Goal: Information Seeking & Learning: Compare options

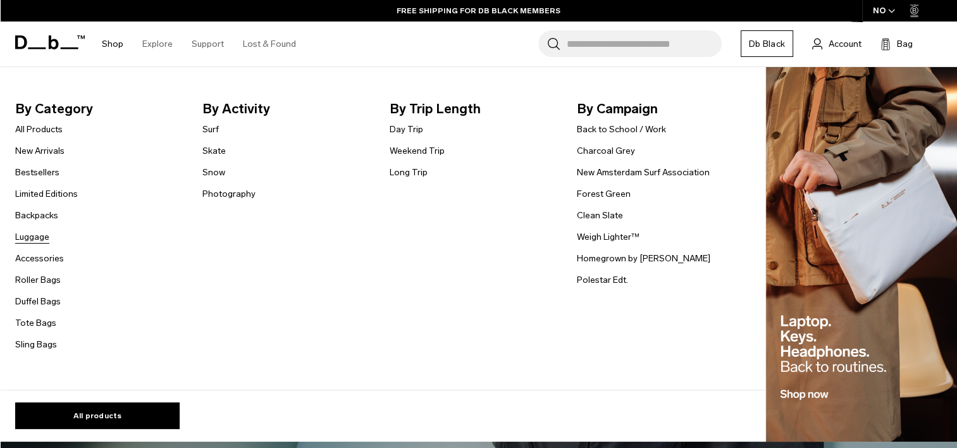
click at [40, 240] on link "Luggage" at bounding box center [32, 236] width 34 height 13
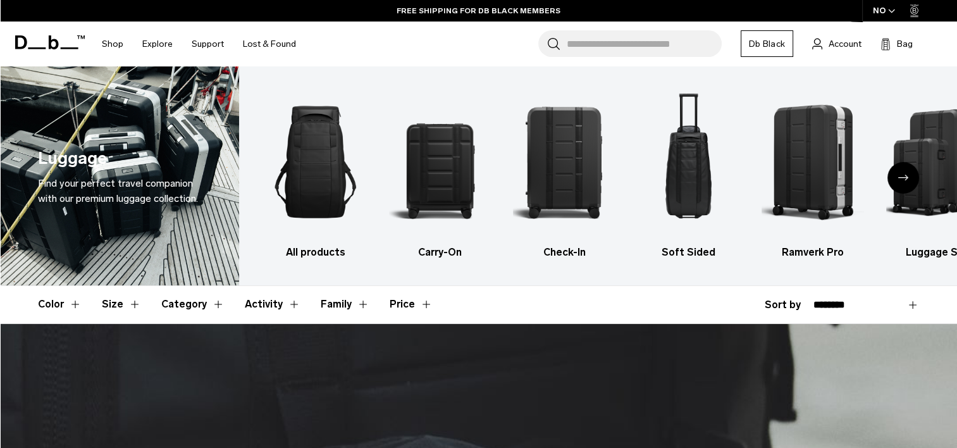
click at [903, 182] on div "Next slide" at bounding box center [904, 178] width 32 height 32
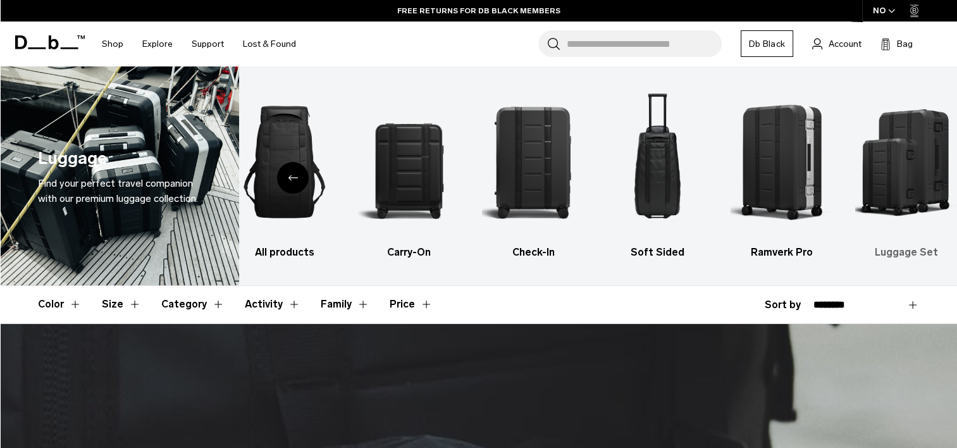
click at [903, 155] on img "6 / 6" at bounding box center [906, 161] width 102 height 153
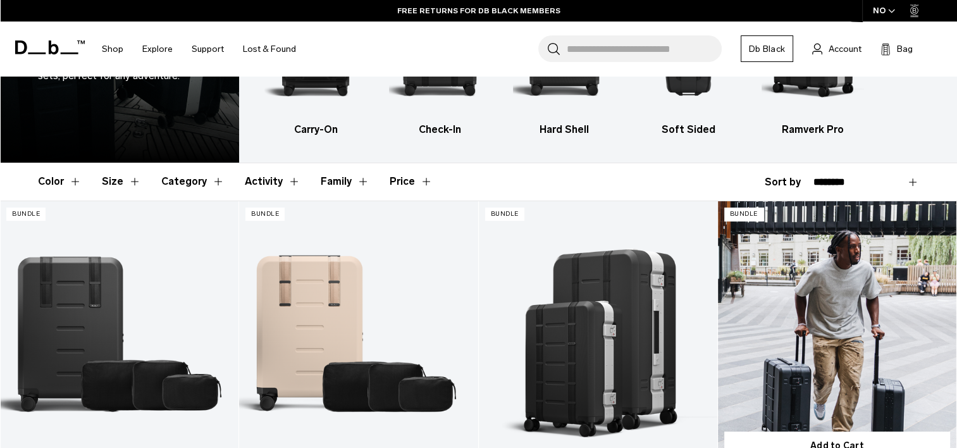
scroll to position [124, 0]
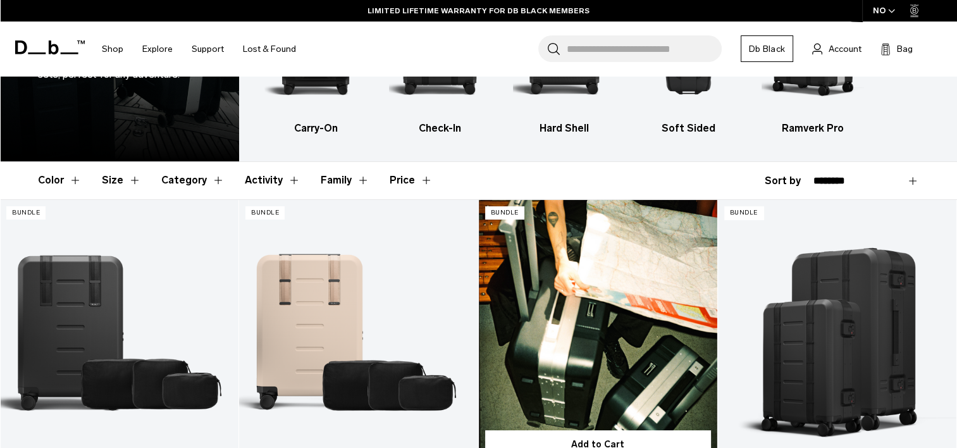
click at [650, 350] on link "Getaway Pro Luggage Bundle" at bounding box center [598, 332] width 239 height 265
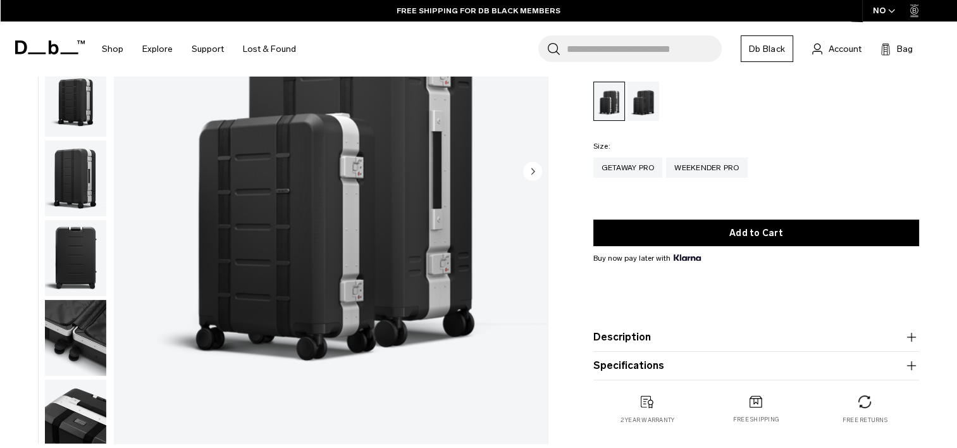
scroll to position [185, 0]
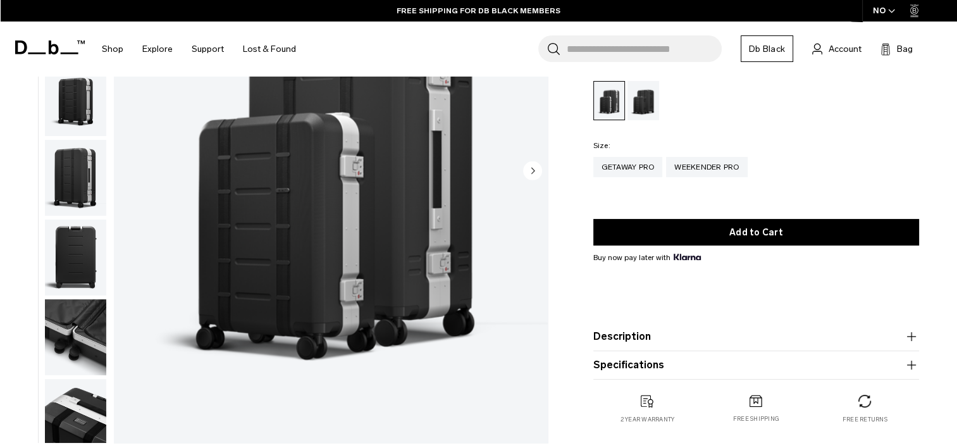
click at [917, 347] on product-accordion "Description One little, one large. The Getaway bundle gives explorers the best …" at bounding box center [756, 337] width 326 height 28
click at [916, 342] on icon "button" at bounding box center [911, 336] width 15 height 15
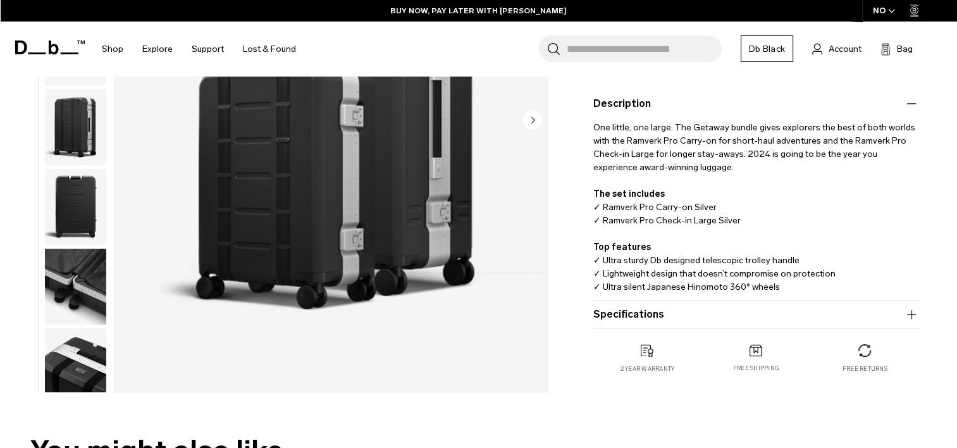
scroll to position [324, 0]
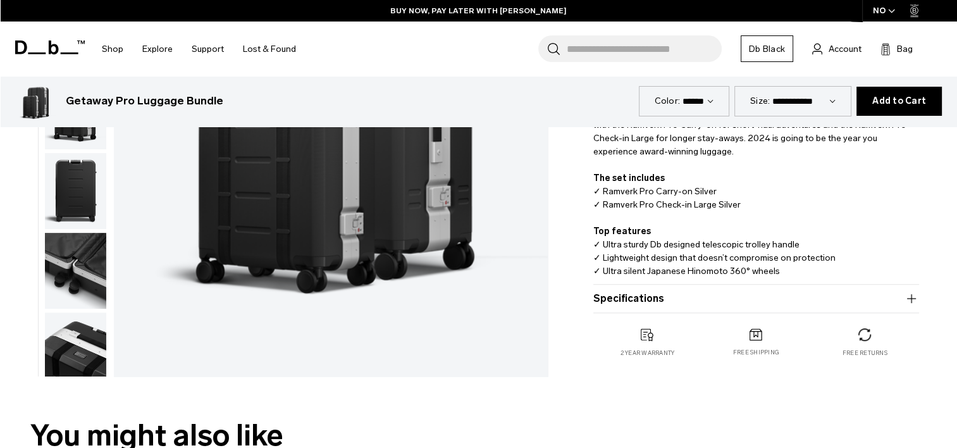
click at [916, 299] on icon "button" at bounding box center [911, 298] width 15 height 15
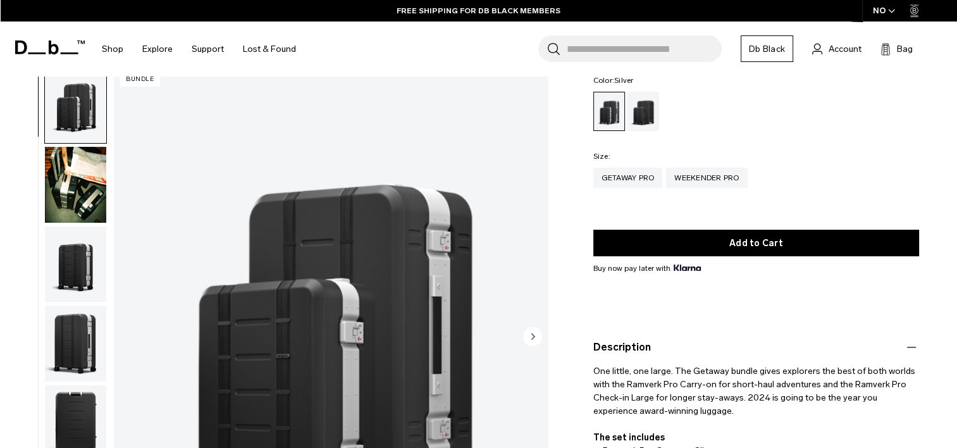
scroll to position [0, 0]
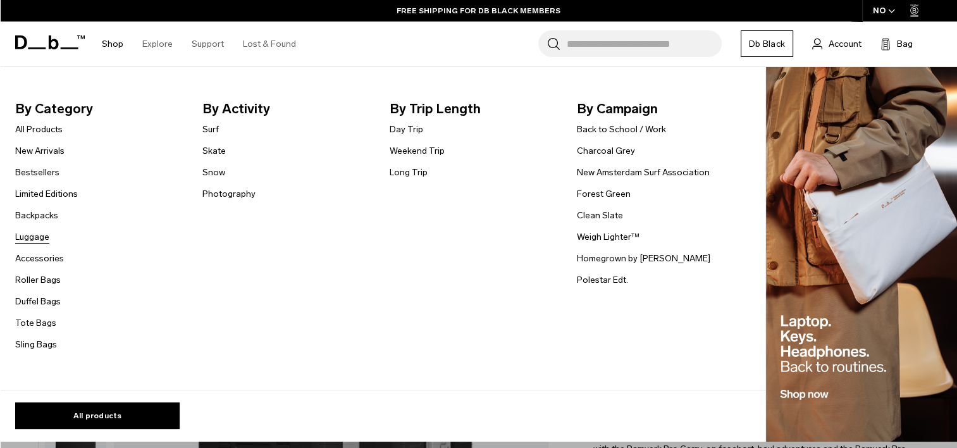
click at [43, 232] on link "Luggage" at bounding box center [32, 236] width 34 height 13
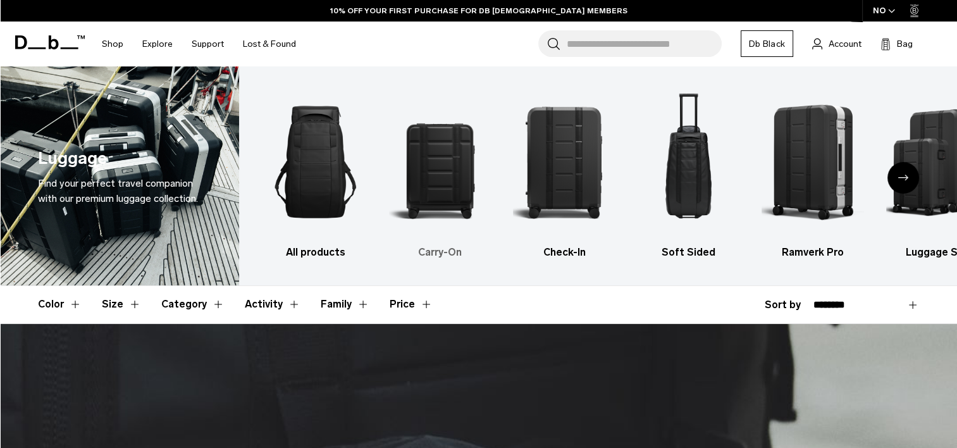
click at [450, 170] on img "2 / 6" at bounding box center [440, 161] width 102 height 153
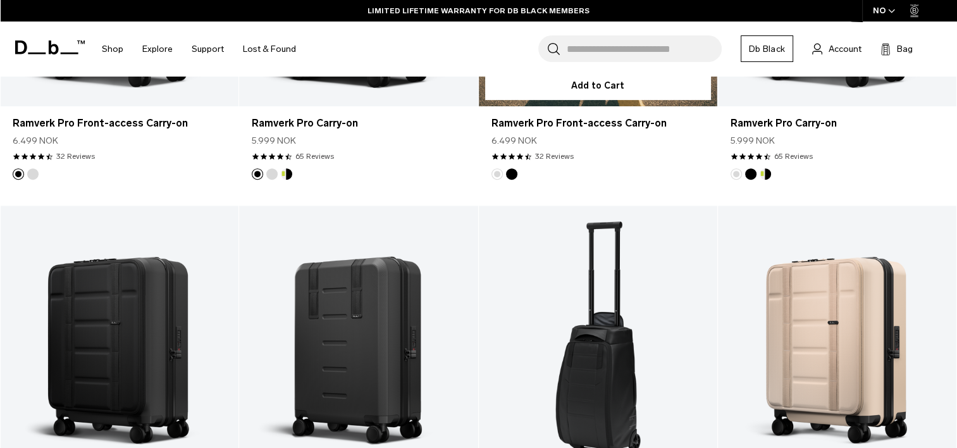
scroll to position [483, 0]
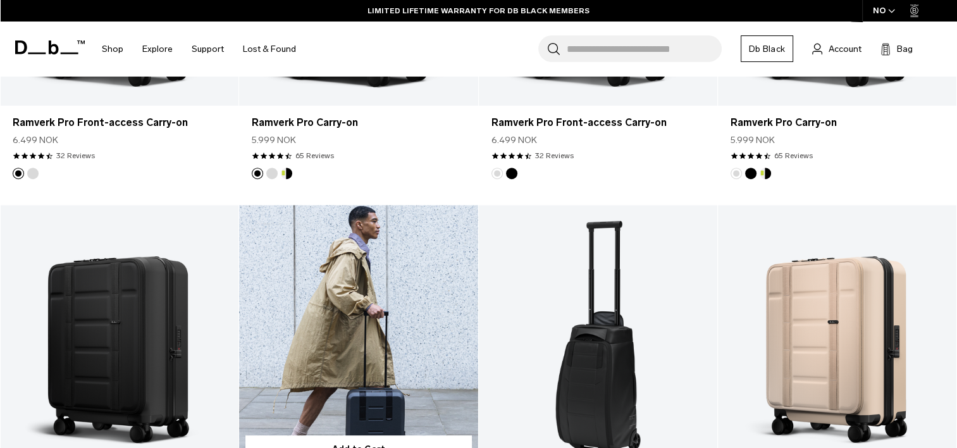
click at [392, 356] on link "Ramverk Carry-on" at bounding box center [358, 337] width 239 height 265
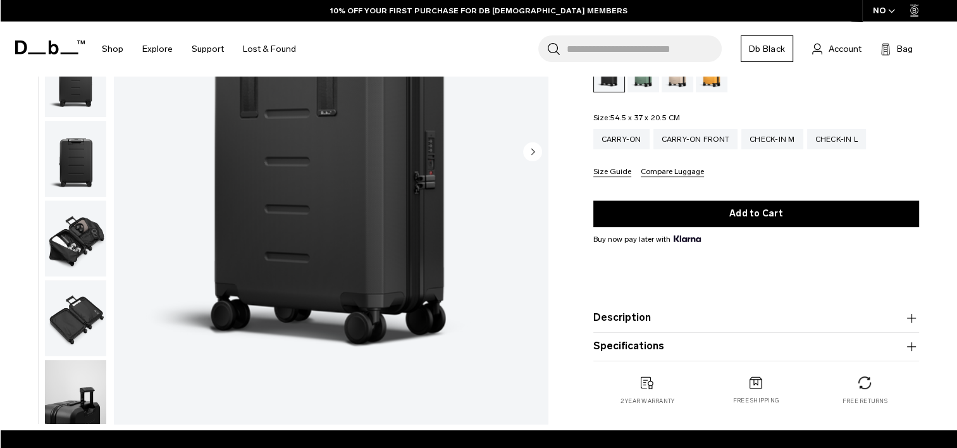
scroll to position [151, 0]
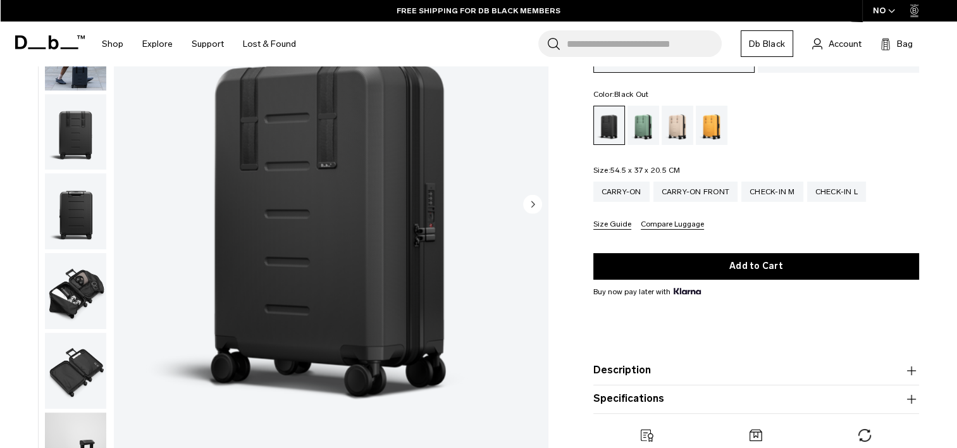
click at [914, 393] on icon "button" at bounding box center [911, 398] width 15 height 15
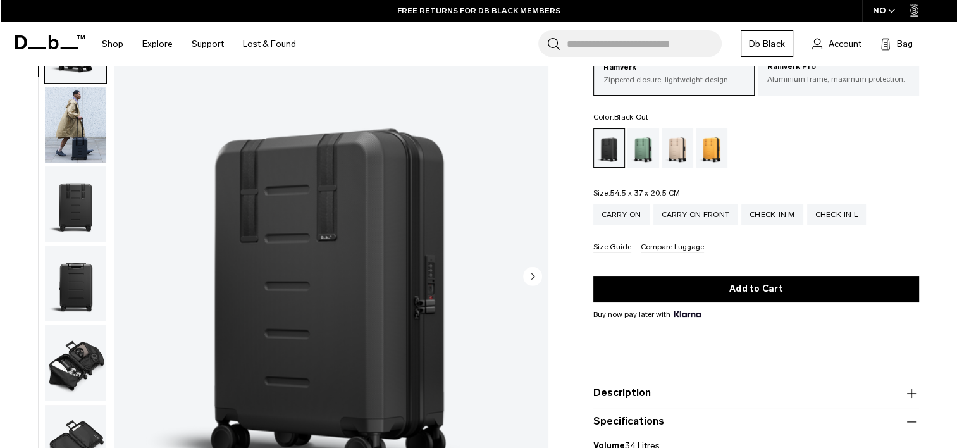
scroll to position [80, 0]
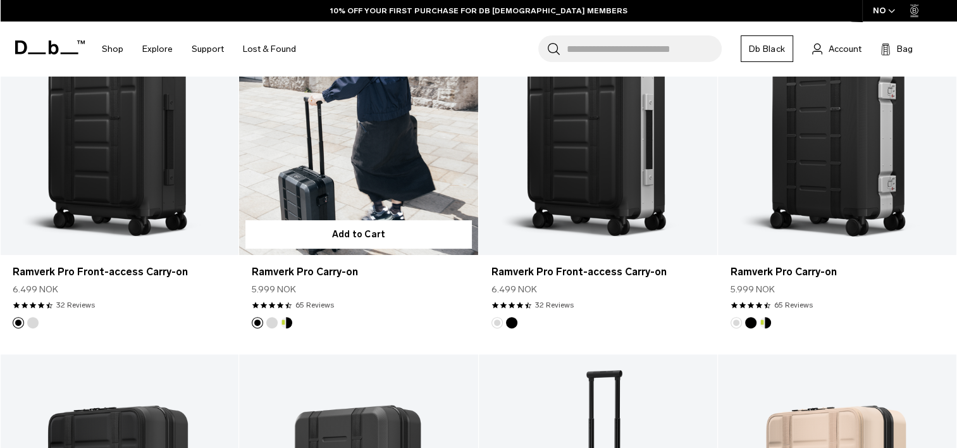
scroll to position [333, 0]
click at [410, 142] on link "Ramverk Pro Carry-on" at bounding box center [358, 123] width 239 height 265
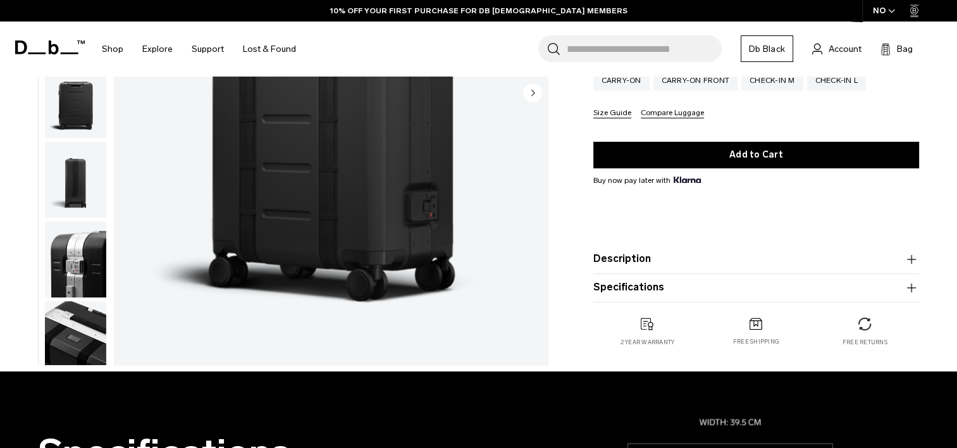
scroll to position [281, 0]
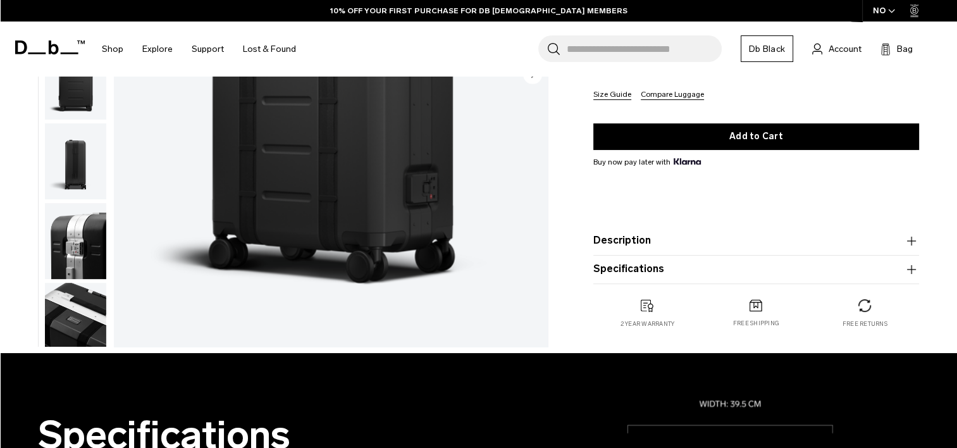
click at [912, 268] on icon "button" at bounding box center [911, 268] width 15 height 15
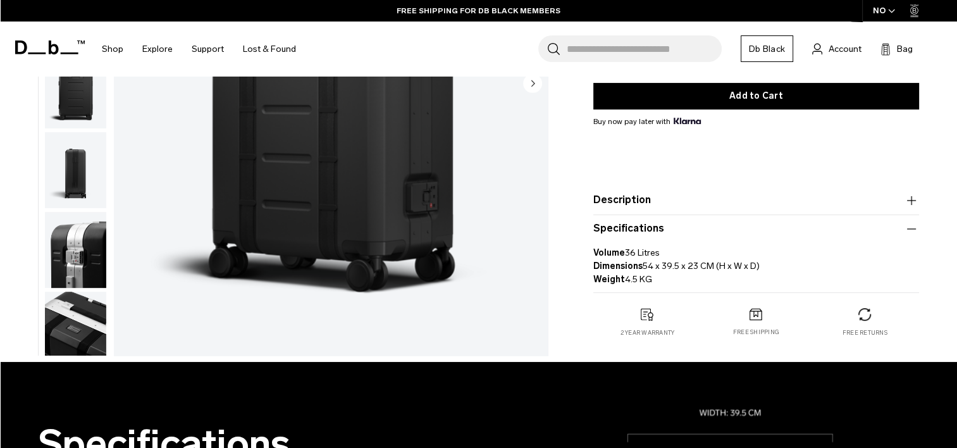
click at [914, 232] on icon "button" at bounding box center [911, 228] width 15 height 15
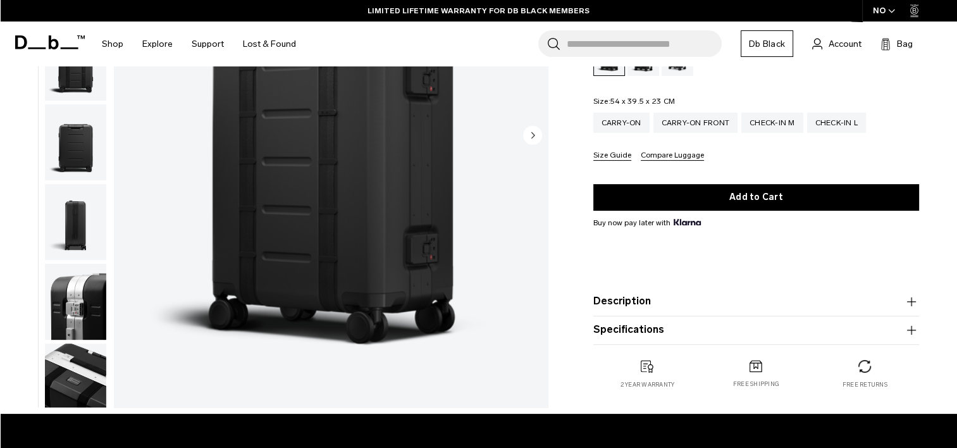
scroll to position [276, 0]
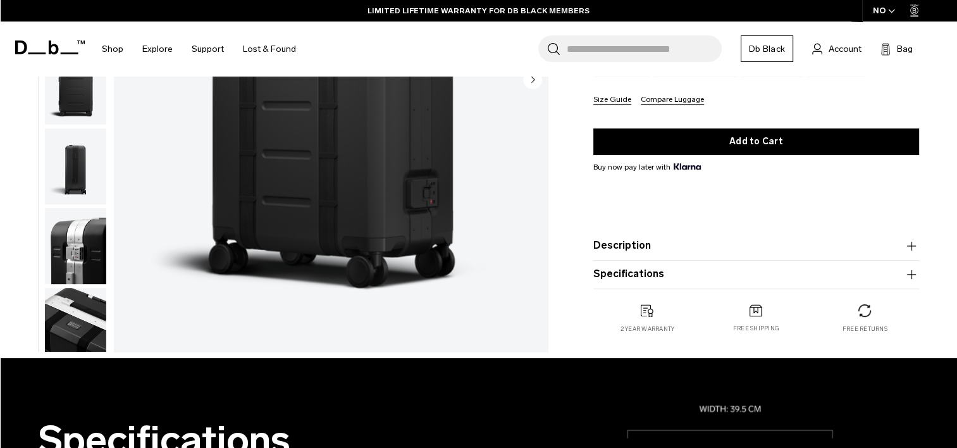
click at [910, 271] on icon "button" at bounding box center [911, 273] width 15 height 15
